Goal: Task Accomplishment & Management: Manage account settings

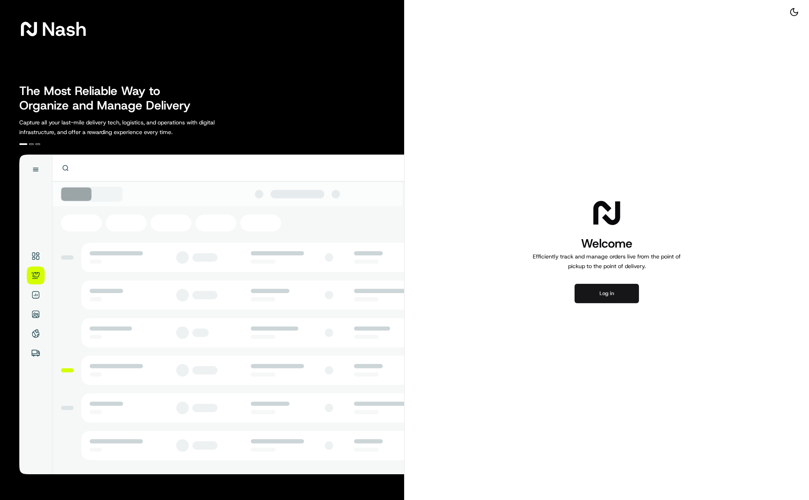
click at [600, 292] on button "Log in" at bounding box center [607, 293] width 64 height 19
